Goal: Communication & Community: Ask a question

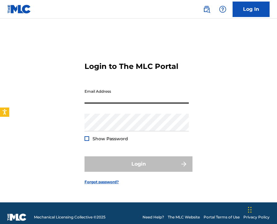
type input "[EMAIL_ADDRESS][DOMAIN_NAME]"
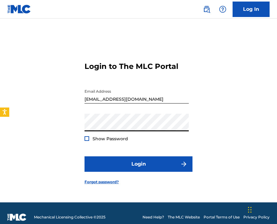
click at [85, 156] on button "Login" at bounding box center [139, 163] width 108 height 15
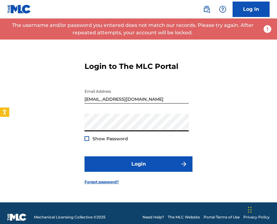
click at [85, 156] on button "Login" at bounding box center [139, 163] width 108 height 15
click at [114, 138] on span "Show Password" at bounding box center [111, 139] width 36 height 6
click at [98, 184] on link "Forgot password?" at bounding box center [102, 182] width 34 height 6
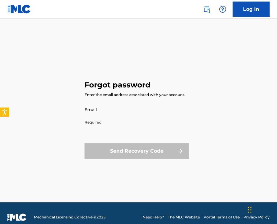
click at [109, 126] on div "Email Required" at bounding box center [137, 115] width 104 height 28
click at [109, 109] on input "Email" at bounding box center [137, 110] width 104 height 18
type input "amolsingh2000@gmail.com"
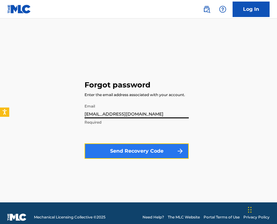
click at [126, 158] on button "Send Recovery Code" at bounding box center [137, 150] width 104 height 15
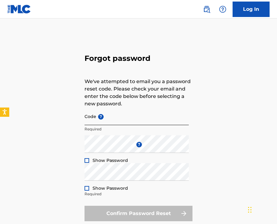
click at [107, 122] on input "Code ?" at bounding box center [137, 117] width 104 height 18
click at [109, 113] on input "Code ?" at bounding box center [137, 117] width 104 height 18
paste input "FP_9de60c4c8c3729f51433ecf0cc9c"
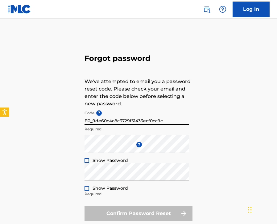
type input "FP_9de60c4c8c3729f51433ecf0cc9c"
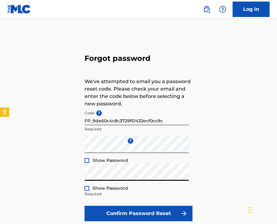
click at [107, 202] on form "Code ? FP_9de60c4c8c3729f51433ecf0cc9c Required Enter a new password ? Show Pas…" at bounding box center [139, 165] width 108 height 114
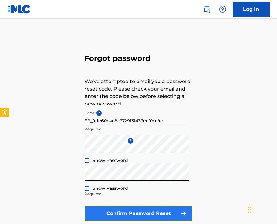
click at [107, 211] on button "Confirm Password Reset" at bounding box center [139, 213] width 108 height 15
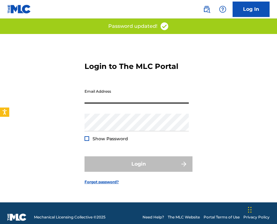
click at [122, 92] on input "Email Address" at bounding box center [137, 95] width 104 height 18
type input "[EMAIL_ADDRESS][DOMAIN_NAME]"
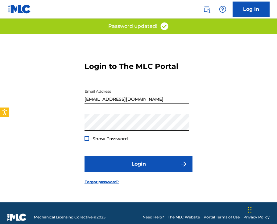
click at [85, 156] on button "Login" at bounding box center [139, 163] width 108 height 15
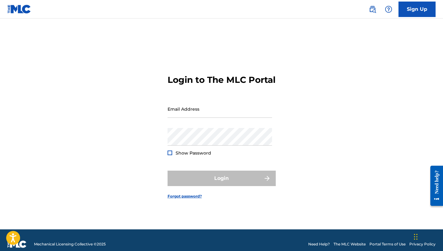
click at [189, 128] on div "Email Address" at bounding box center [219, 114] width 104 height 28
click at [186, 111] on input "Email Address" at bounding box center [219, 109] width 104 height 18
type input "amolsingh2000@gmail.com"
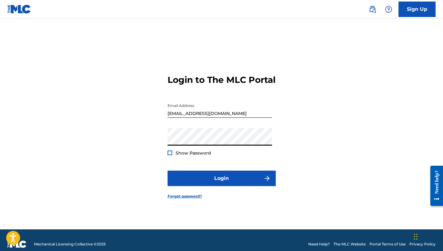
click at [167, 171] on button "Login" at bounding box center [221, 178] width 108 height 15
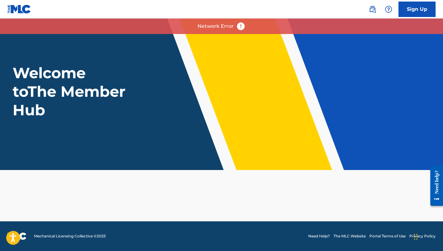
click at [215, 32] on div "Network Error" at bounding box center [221, 26] width 443 height 15
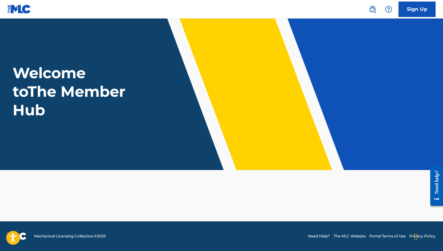
click at [225, 27] on header "Welcome to The Member Hub" at bounding box center [221, 94] width 443 height 151
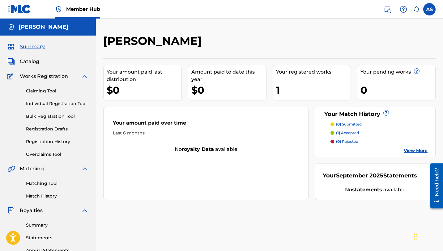
click at [345, 133] on p "(1) accepted" at bounding box center [347, 133] width 23 height 6
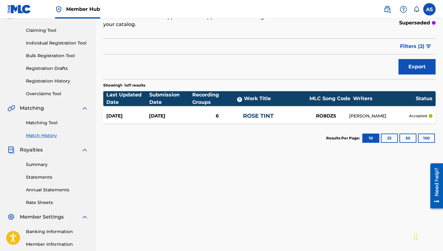
scroll to position [33, 0]
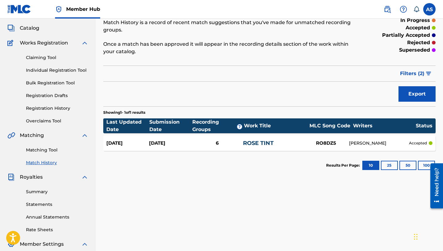
click at [263, 140] on link "ROSE TINT" at bounding box center [258, 143] width 31 height 7
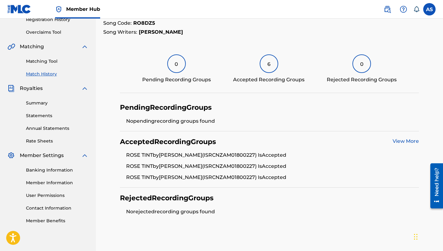
scroll to position [153, 0]
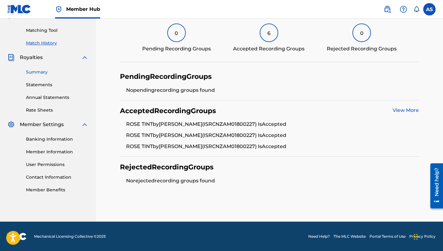
click at [44, 73] on link "Summary" at bounding box center [57, 72] width 62 height 6
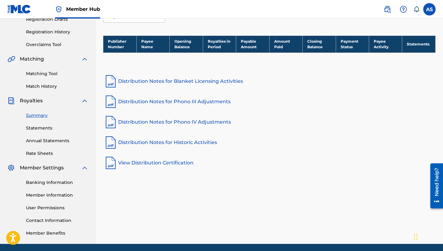
scroll to position [106, 0]
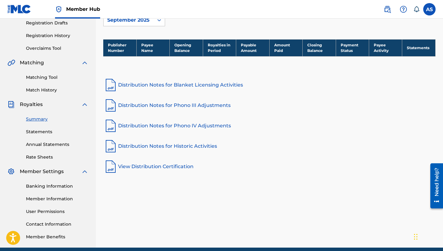
click at [160, 84] on link "Distribution Notes for Blanket Licensing Activities" at bounding box center [269, 85] width 332 height 15
click at [169, 105] on link "Distribution Notes for Phono III Adjustments" at bounding box center [269, 105] width 332 height 15
click at [151, 126] on link "Distribution Notes for Phono IV Adjustments" at bounding box center [269, 125] width 332 height 15
click at [141, 148] on link "Distribution Notes for Historic Activities" at bounding box center [269, 146] width 332 height 15
click at [160, 171] on link "View Distribution Certification" at bounding box center [269, 166] width 332 height 15
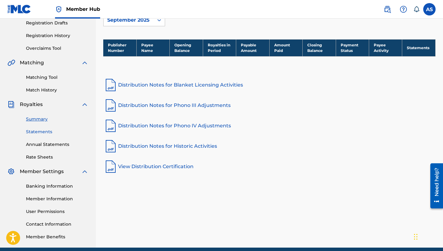
click at [46, 133] on link "Statements" at bounding box center [57, 132] width 62 height 6
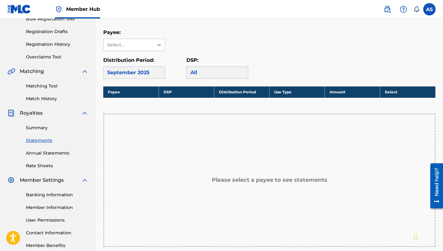
scroll to position [87, 0]
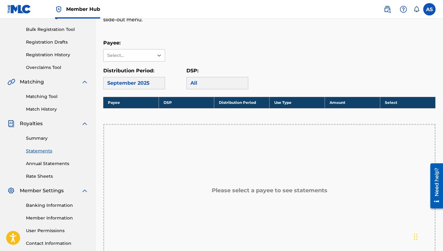
click at [137, 48] on div "Payee: Select..." at bounding box center [134, 50] width 62 height 22
click at [137, 53] on div "Select..." at bounding box center [128, 55] width 42 height 6
click at [155, 37] on div "Royalty Statements Select your desired payee from the Payee drop-down menu. The…" at bounding box center [269, 134] width 332 height 375
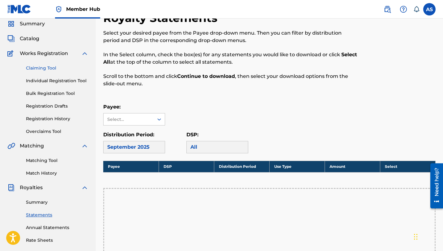
scroll to position [8, 0]
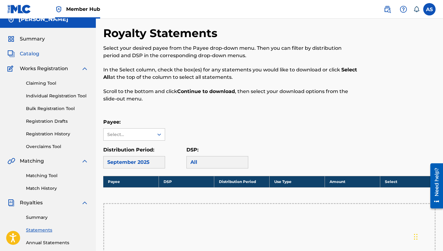
click at [36, 54] on span "Catalog" at bounding box center [29, 53] width 19 height 7
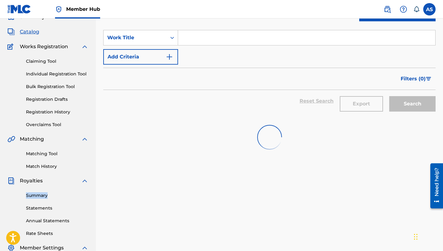
scroll to position [8, 0]
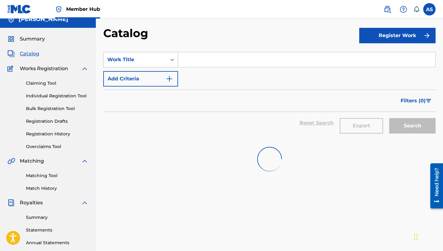
click at [147, 54] on div "Work Title" at bounding box center [135, 60] width 63 height 12
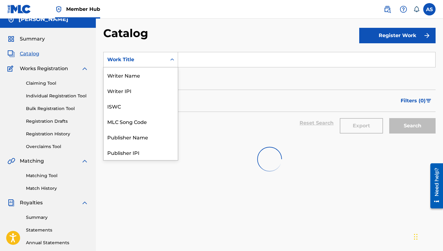
scroll to position [93, 0]
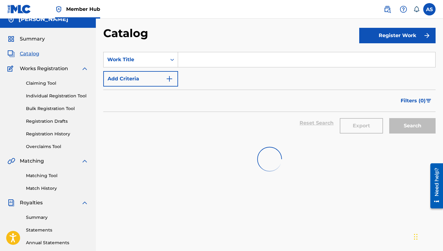
click at [149, 30] on h2 "Catalog" at bounding box center [127, 33] width 48 height 14
click at [148, 70] on div "SearchWithCriteria8669114f-db71-49d6-b13b-e705f833f6d5 Work Title Add Criteria" at bounding box center [269, 69] width 332 height 35
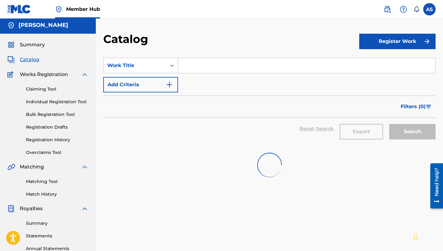
scroll to position [1, 0]
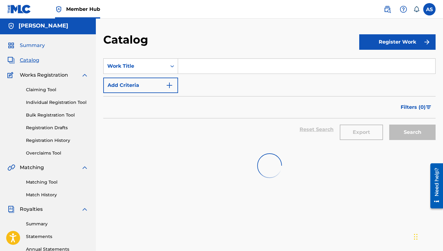
click at [40, 48] on span "Summary" at bounding box center [32, 45] width 25 height 7
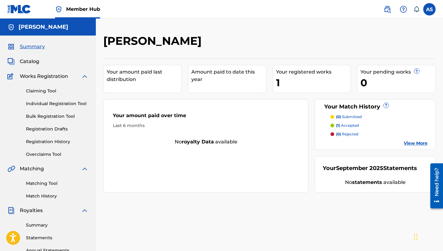
scroll to position [11, 0]
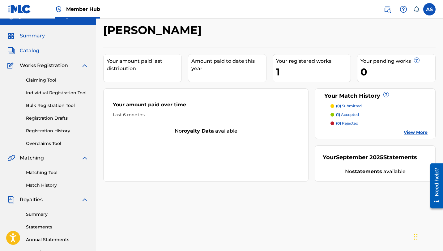
click at [26, 49] on span "Catalog" at bounding box center [29, 50] width 19 height 7
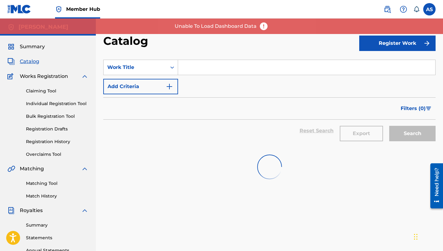
click at [267, 27] on img at bounding box center [263, 26] width 9 height 9
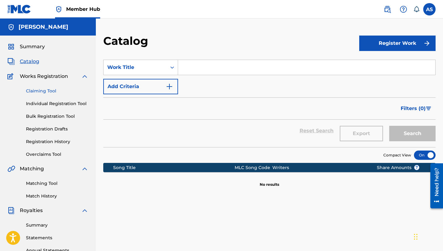
click at [46, 91] on link "Claiming Tool" at bounding box center [57, 91] width 62 height 6
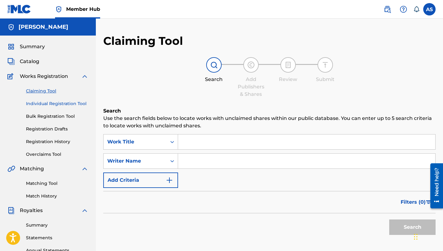
click at [48, 102] on link "Individual Registration Tool" at bounding box center [57, 103] width 62 height 6
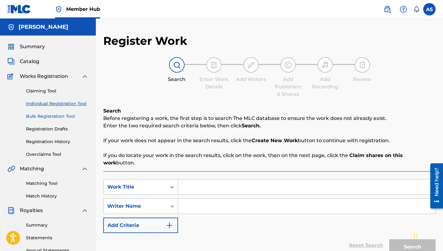
click at [50, 114] on link "Bulk Registration Tool" at bounding box center [57, 116] width 62 height 6
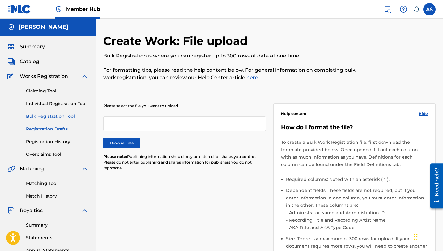
click at [48, 129] on link "Registration Drafts" at bounding box center [57, 129] width 62 height 6
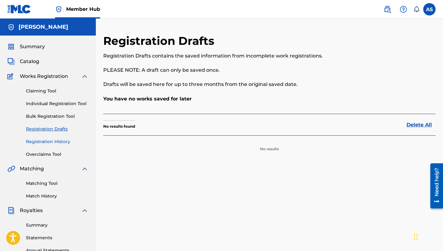
click at [48, 142] on link "Registration History" at bounding box center [57, 141] width 62 height 6
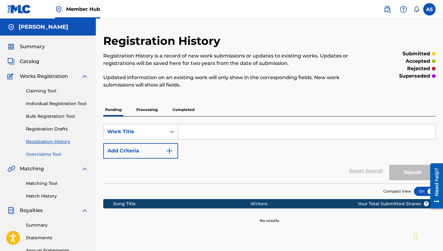
click at [49, 154] on link "Overclaims Tool" at bounding box center [57, 154] width 62 height 6
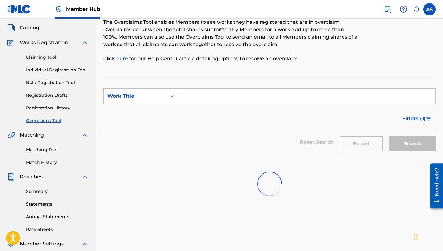
scroll to position [36, 0]
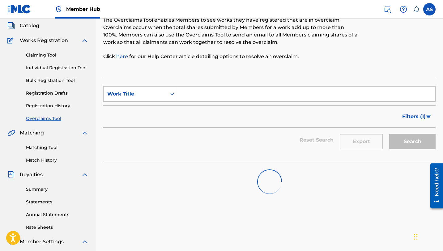
click at [38, 175] on span "Royalties" at bounding box center [31, 174] width 23 height 7
click at [43, 160] on link "Match History" at bounding box center [57, 160] width 62 height 6
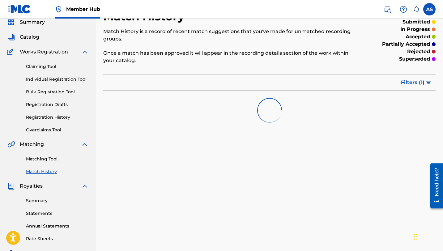
scroll to position [25, 0]
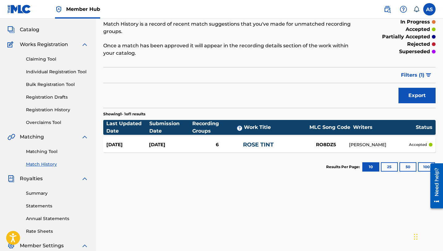
scroll to position [81, 0]
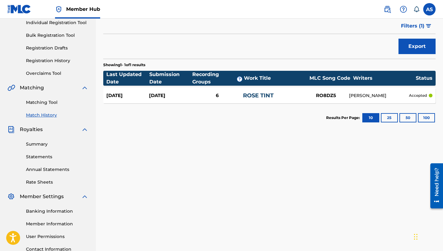
click at [255, 96] on link "ROSE TINT" at bounding box center [258, 95] width 31 height 7
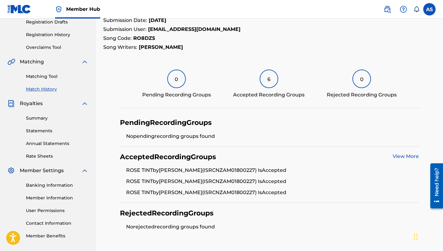
scroll to position [66, 0]
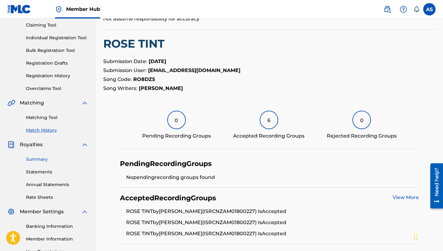
click at [40, 157] on link "Summary" at bounding box center [57, 159] width 62 height 6
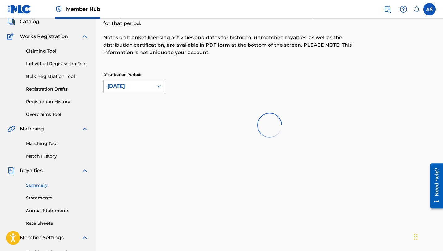
scroll to position [42, 0]
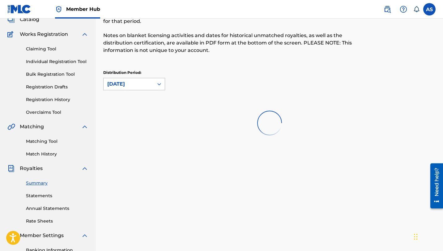
click at [154, 85] on div at bounding box center [159, 83] width 11 height 11
click at [176, 58] on div "Royalties Select your desired distribution period from the drop-down menu to se…" at bounding box center [231, 26] width 256 height 69
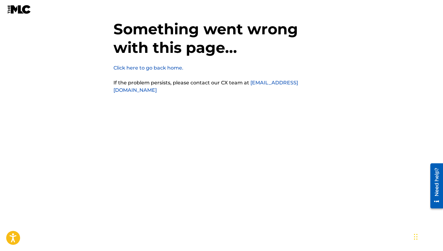
scroll to position [15, 0]
click at [149, 68] on link "Click here to go back home." at bounding box center [148, 68] width 70 height 6
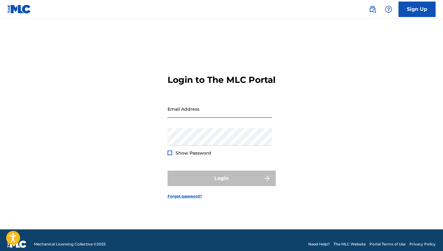
click at [200, 112] on input "Email Address" at bounding box center [219, 109] width 104 height 18
type input "[EMAIL_ADDRESS][DOMAIN_NAME]"
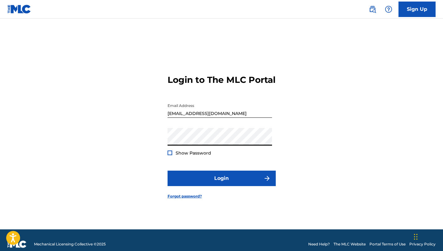
click at [167, 171] on button "Login" at bounding box center [221, 178] width 108 height 15
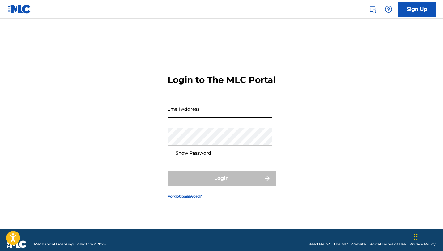
click at [185, 113] on input "Email Address" at bounding box center [219, 109] width 104 height 18
type input "[EMAIL_ADDRESS][DOMAIN_NAME]"
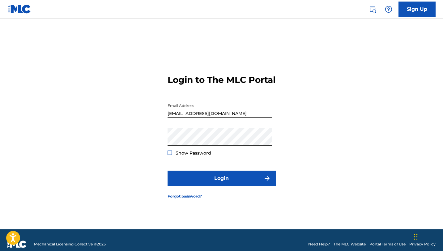
click at [167, 171] on button "Login" at bounding box center [221, 178] width 108 height 15
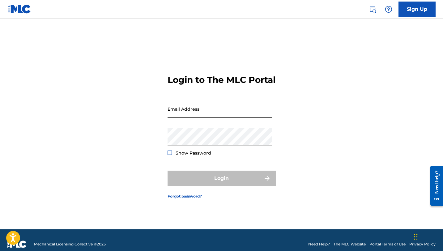
click at [209, 117] on input "Email Address" at bounding box center [219, 109] width 104 height 18
type input "amolsingh2000@gmail.com"
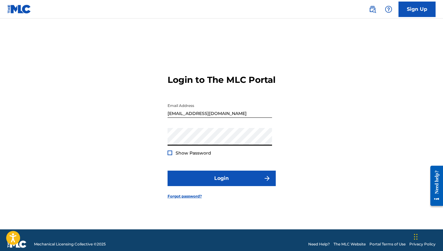
click at [167, 171] on button "Login" at bounding box center [221, 178] width 108 height 15
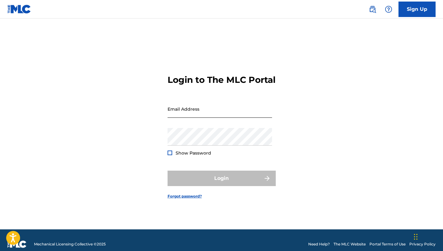
click at [208, 117] on input "Email Address" at bounding box center [219, 109] width 104 height 18
type input "[EMAIL_ADDRESS][DOMAIN_NAME]"
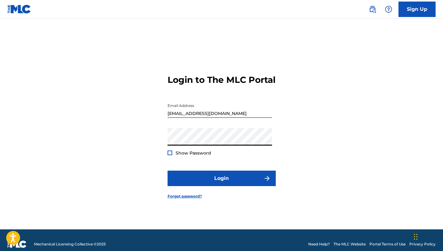
click at [167, 171] on button "Login" at bounding box center [221, 178] width 108 height 15
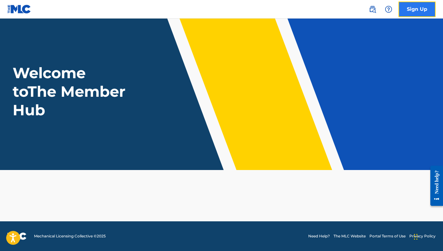
click at [403, 7] on link "Sign Up" at bounding box center [416, 9] width 37 height 15
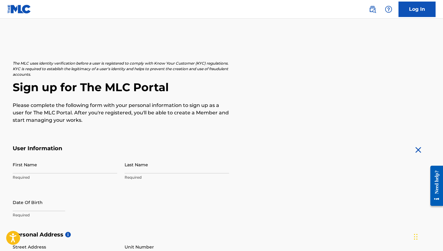
click at [263, 85] on h2 "Sign up for The MLC Portal" at bounding box center [222, 87] width 418 height 14
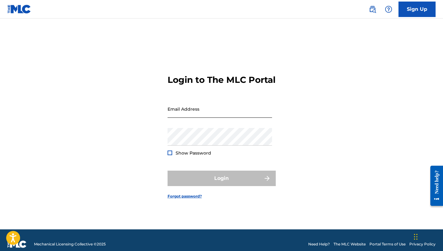
click at [227, 118] on input "Email Address" at bounding box center [219, 109] width 104 height 18
type input "[EMAIL_ADDRESS][DOMAIN_NAME]"
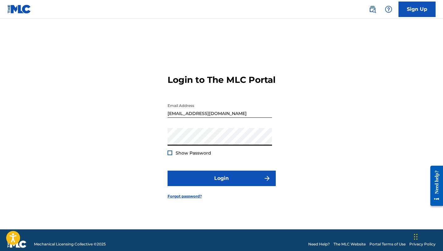
click at [167, 171] on button "Login" at bounding box center [221, 178] width 108 height 15
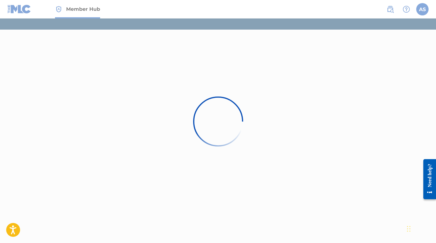
click at [362, 185] on div "Need help?" at bounding box center [429, 175] width 8 height 23
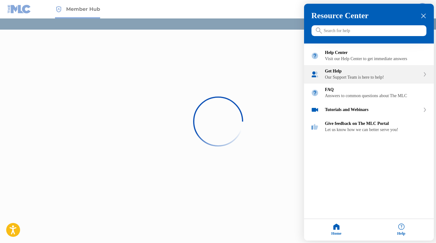
click at [351, 74] on div "Get Help" at bounding box center [372, 71] width 95 height 5
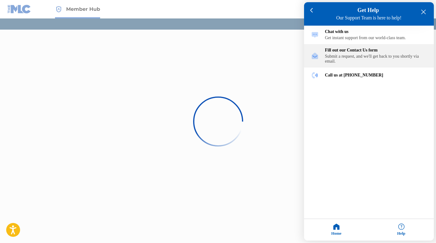
click at [353, 61] on div "Submit a request, and we'll get back to you shortly via email." at bounding box center [376, 59] width 102 height 10
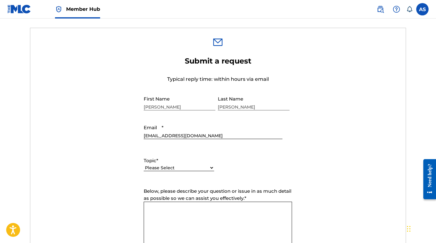
scroll to position [229, 0]
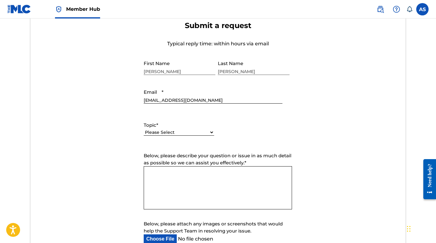
click at [178, 134] on select "Please Select I need help with my account I need help with managing my catalog …" at bounding box center [179, 132] width 70 height 6
select select "I need help with payment"
click at [144, 130] on select "Please Select I need help with my account I need help with managing my catalog …" at bounding box center [179, 132] width 70 height 6
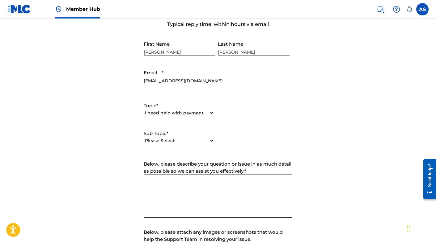
scroll to position [267, 0]
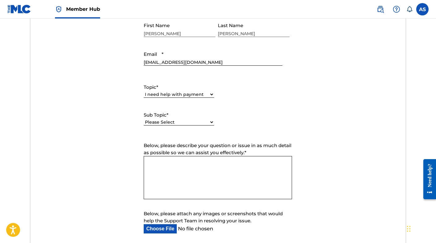
click at [178, 123] on select "Please Select I need help setting up my payment information in The MLC Portal I…" at bounding box center [179, 122] width 70 height 6
select select "I need information about royalties"
click at [144, 120] on select "Please Select I need help setting up my payment information in The MLC Portal I…" at bounding box center [179, 122] width 70 height 6
click at [176, 178] on textarea "Below, please describe your question or issue in as much detail as possible so …" at bounding box center [218, 177] width 148 height 43
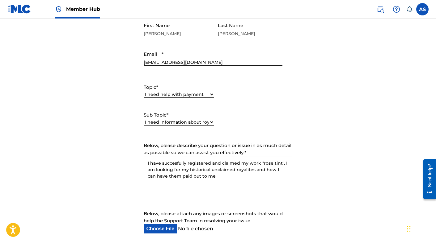
click at [166, 168] on textarea "I have succesfully registered and claimed my work "rose tint", I am looking for…" at bounding box center [218, 177] width 148 height 43
click at [195, 170] on textarea "I have succesfully registered and claimed my work "rose tint", I am trying to a…" at bounding box center [218, 177] width 148 height 43
click at [258, 171] on textarea "I have succesfully registered and claimed my work "rose tint", I am trying to a…" at bounding box center [218, 177] width 148 height 43
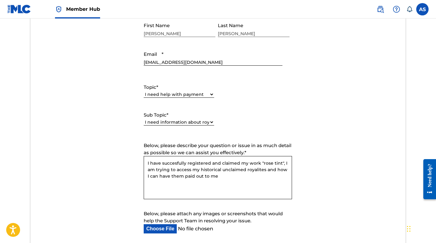
click at [253, 170] on textarea "I have succesfully registered and claimed my work "rose tint", I am trying to a…" at bounding box center [218, 177] width 148 height 43
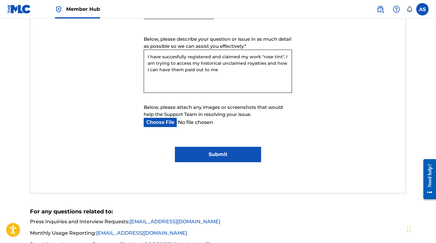
type textarea "I have succesfully registered and claimed my work "rose tint", I am trying to a…"
click at [196, 163] on div "Submit a request Typical reply time: within hours via email First Name Amol Las…" at bounding box center [217, 30] width 375 height 328
click at [196, 155] on input "Submit" at bounding box center [218, 154] width 86 height 15
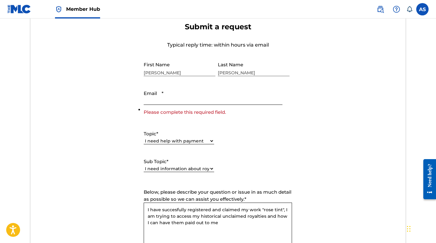
scroll to position [180, 0]
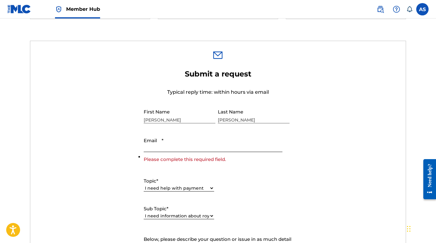
click at [175, 149] on input "Email *" at bounding box center [213, 144] width 138 height 18
type input "amolsingh2000@gmail.com"
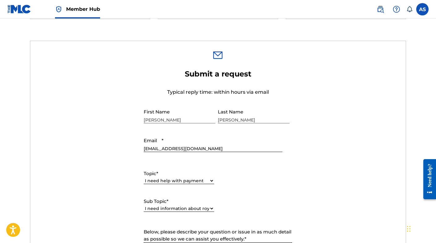
scroll to position [386, 0]
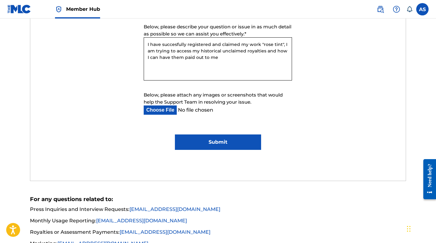
click at [203, 149] on input "Submit" at bounding box center [218, 142] width 86 height 15
click at [203, 145] on input "Submit" at bounding box center [218, 142] width 86 height 15
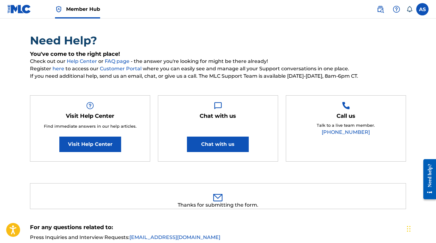
scroll to position [0, 0]
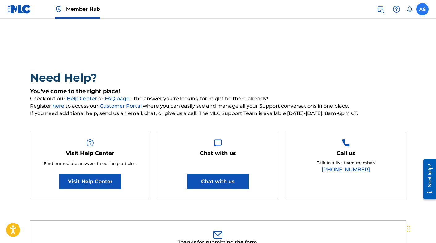
click at [418, 10] on label at bounding box center [422, 9] width 12 height 12
click at [422, 9] on input "AS Amol Singh amolsingh2000@gmail.com Notification Preferences Profile Log out" at bounding box center [422, 9] width 0 height 0
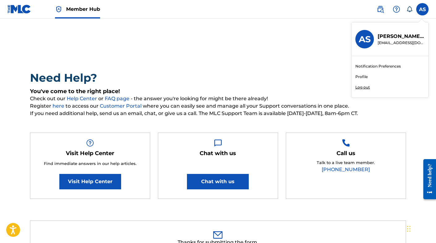
click at [389, 36] on p "Amol Singh" at bounding box center [401, 36] width 47 height 7
click at [422, 9] on input "AS Amol Singh amolsingh2000@gmail.com Notification Preferences Profile Log out" at bounding box center [422, 9] width 0 height 0
click at [364, 38] on h3 "AS" at bounding box center [365, 39] width 12 height 11
click at [422, 9] on input "AS Amol Singh amolsingh2000@gmail.com Notification Preferences Profile Log out" at bounding box center [422, 9] width 0 height 0
click at [211, 54] on div "Need Help? You've come to the right place! Check out our Help Center or FAQ pag…" at bounding box center [218, 185] width 433 height 303
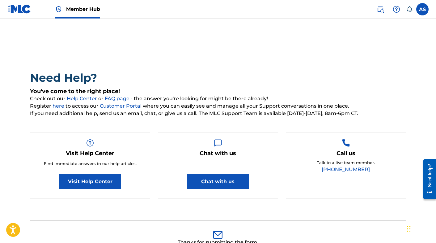
click at [21, 6] on img at bounding box center [19, 9] width 24 height 9
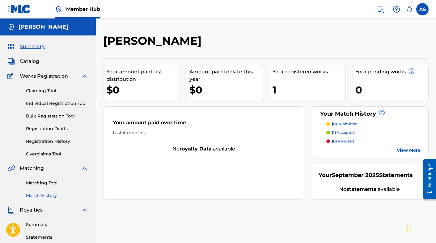
click at [31, 197] on link "Match History" at bounding box center [57, 196] width 62 height 6
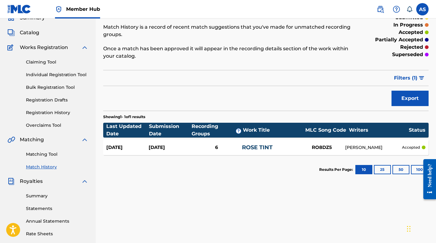
scroll to position [33, 0]
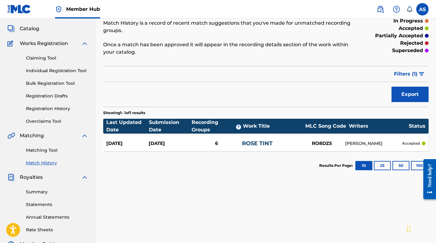
click at [261, 143] on link "ROSE TINT" at bounding box center [257, 143] width 31 height 7
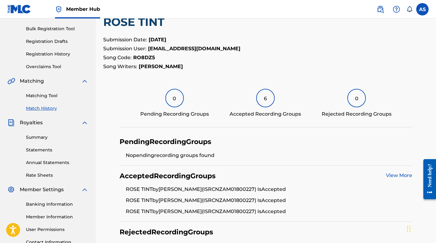
scroll to position [90, 0]
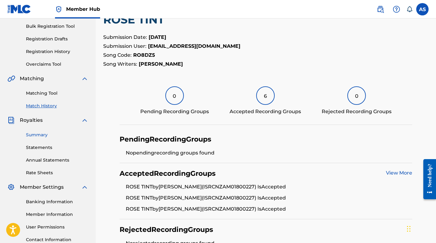
click at [40, 133] on link "Summary" at bounding box center [57, 135] width 62 height 6
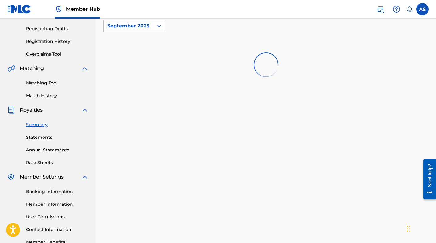
scroll to position [45, 0]
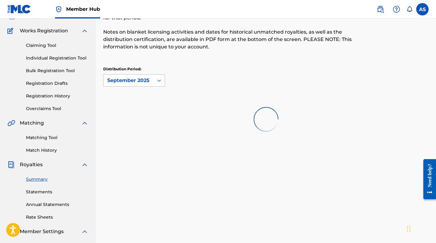
click at [145, 82] on div "September 2025" at bounding box center [128, 80] width 43 height 7
click at [158, 56] on div "Royalties Select your desired distribution period from the drop-down menu to se…" at bounding box center [228, 23] width 251 height 69
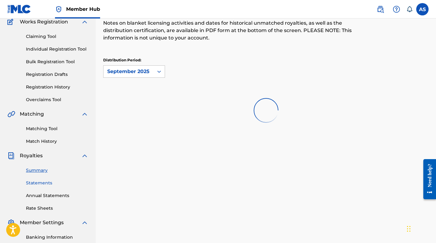
scroll to position [56, 0]
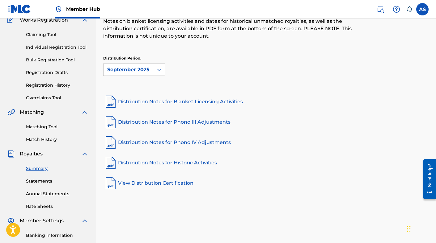
click at [140, 163] on link "Distribution Notes for Historic Activities" at bounding box center [265, 163] width 325 height 15
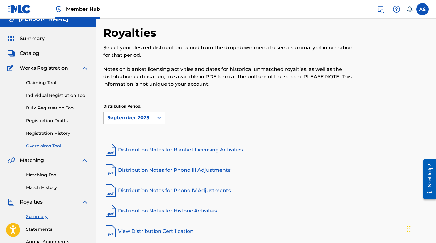
scroll to position [0, 0]
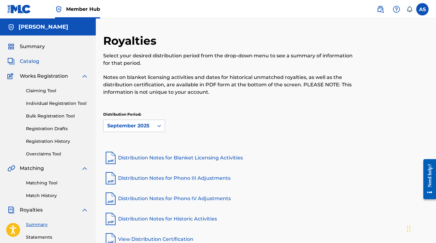
click at [36, 62] on span "Catalog" at bounding box center [29, 61] width 19 height 7
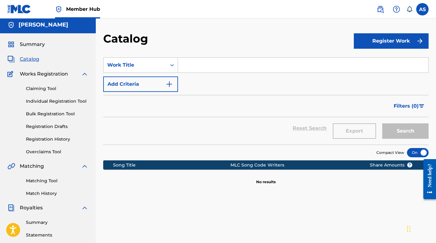
scroll to position [1, 0]
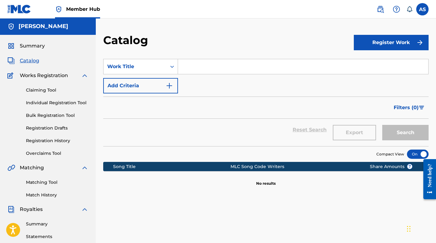
click at [190, 69] on input "Search Form" at bounding box center [303, 66] width 250 height 15
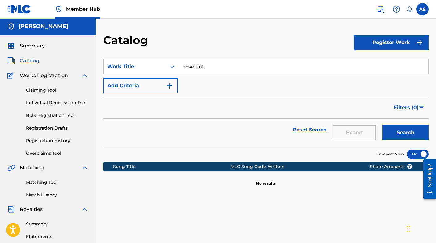
type input "rose tint"
click at [382, 125] on button "Search" at bounding box center [405, 132] width 46 height 15
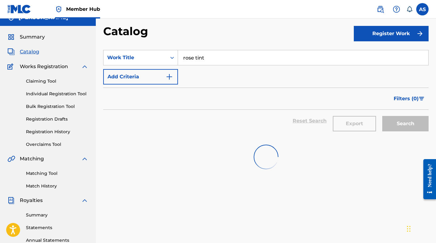
scroll to position [10, 0]
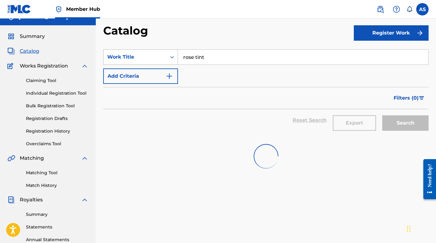
click at [162, 55] on div "Work Title" at bounding box center [135, 56] width 56 height 7
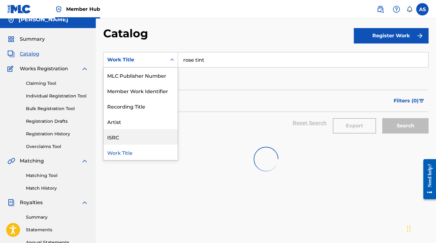
scroll to position [6, 0]
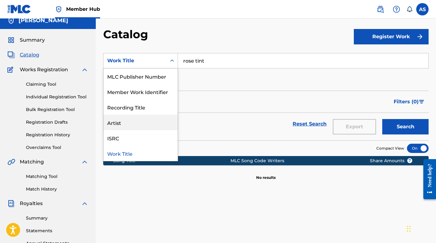
click at [145, 123] on div "Artist" at bounding box center [141, 122] width 74 height 15
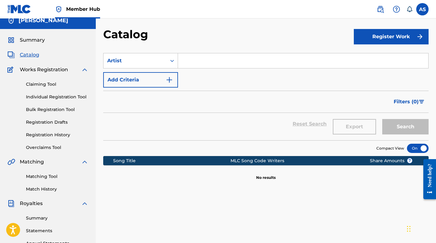
click at [193, 57] on input "Search Form" at bounding box center [303, 60] width 250 height 15
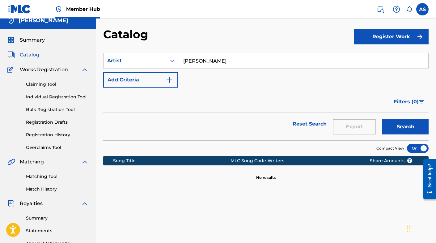
type input "amol"
click at [382, 119] on button "Search" at bounding box center [405, 126] width 46 height 15
click at [54, 86] on link "Claiming Tool" at bounding box center [57, 84] width 62 height 6
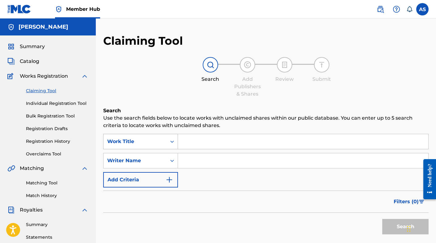
scroll to position [25, 0]
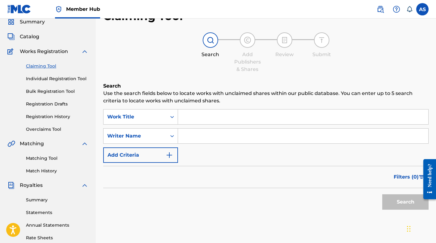
click at [222, 121] on input "Search Form" at bounding box center [303, 117] width 250 height 15
type input "rose tint"
click at [226, 140] on input "Search Form" at bounding box center [303, 136] width 250 height 15
type input "a"
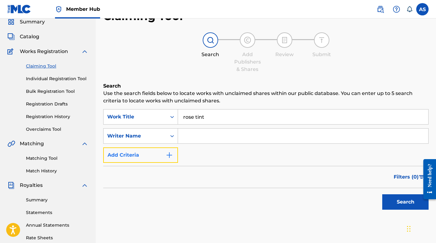
click at [140, 155] on button "Add Criteria" at bounding box center [140, 155] width 75 height 15
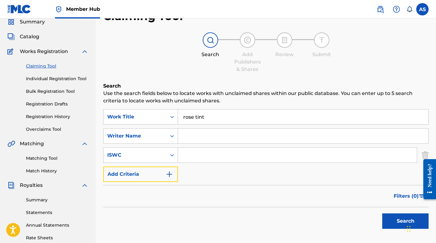
scroll to position [31, 0]
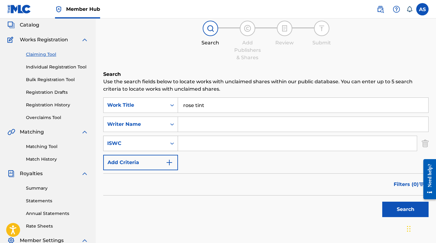
click at [172, 150] on div "Search Form" at bounding box center [172, 143] width 11 height 15
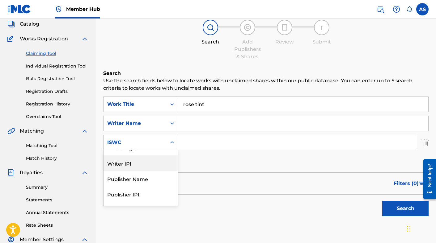
scroll to position [0, 0]
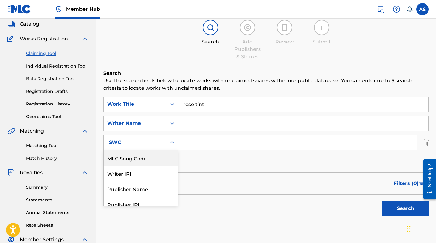
click at [198, 160] on div "SearchWithCriteria53fea15d-428e-415d-9b8a-2a30ea6205f4 Work Title rose tint Sea…" at bounding box center [265, 133] width 325 height 73
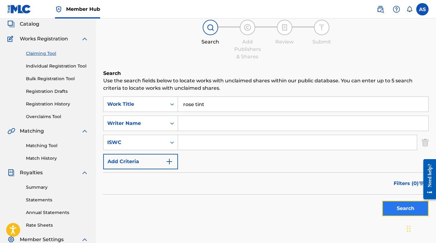
click at [387, 204] on button "Search" at bounding box center [405, 208] width 46 height 15
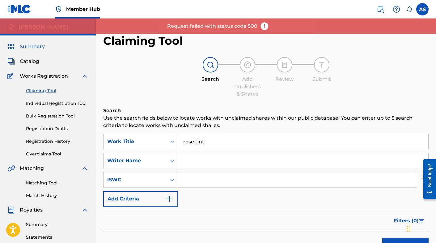
click at [32, 46] on span "Summary" at bounding box center [32, 46] width 25 height 7
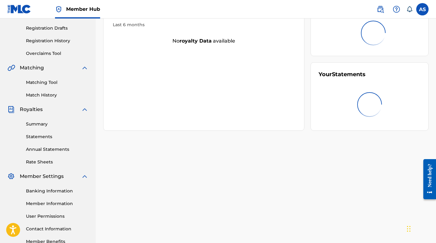
scroll to position [76, 0]
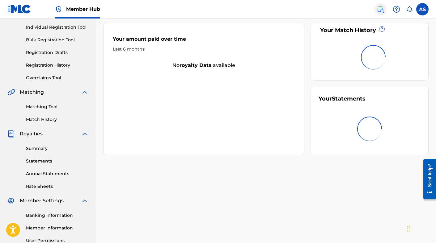
click at [377, 10] on img at bounding box center [380, 9] width 7 height 7
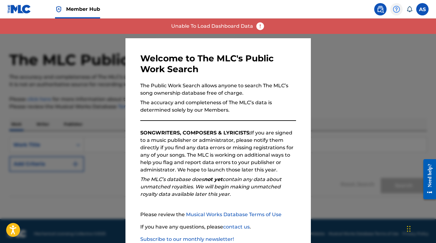
click at [396, 7] on img at bounding box center [396, 9] width 7 height 7
click at [423, 6] on label at bounding box center [422, 9] width 12 height 12
click at [422, 9] on input "AS Amol Singh amolsingh2000@gmail.com Notification Preferences Profile Log out" at bounding box center [422, 9] width 0 height 0
click at [408, 6] on icon at bounding box center [409, 9] width 6 height 6
click at [344, 59] on div at bounding box center [218, 140] width 436 height 243
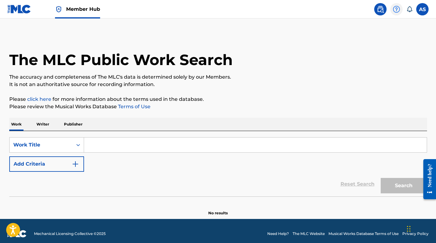
click at [393, 7] on img at bounding box center [396, 9] width 7 height 7
click at [410, 9] on icon at bounding box center [409, 9] width 6 height 6
click at [424, 10] on label at bounding box center [422, 9] width 12 height 12
click at [422, 9] on input "AS Amol Singh amolsingh2000@gmail.com Notification Preferences Profile Log out" at bounding box center [422, 9] width 0 height 0
click at [377, 7] on img at bounding box center [380, 9] width 7 height 7
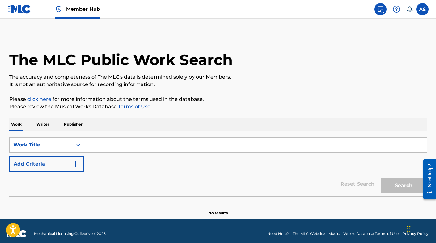
scroll to position [6, 0]
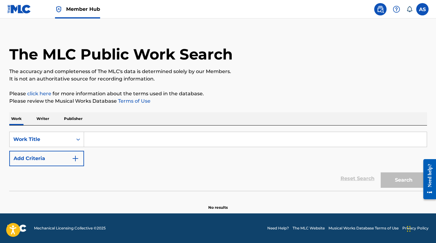
click at [27, 12] on img at bounding box center [19, 9] width 24 height 9
